Goal: Information Seeking & Learning: Find specific fact

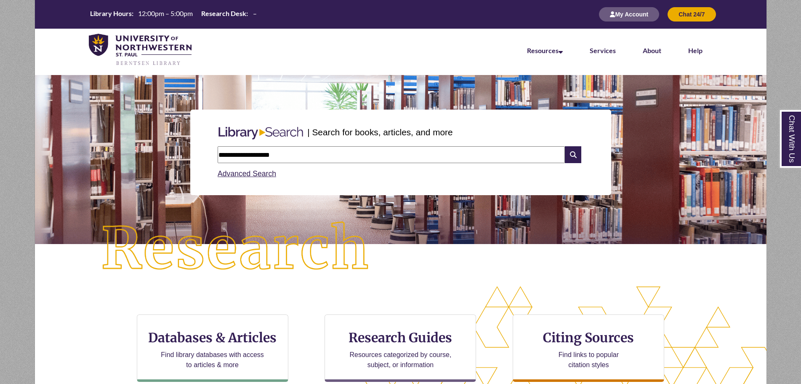
type input "**********"
click at [288, 151] on input "text" at bounding box center [391, 154] width 347 height 17
type input "**********"
